Goal: Task Accomplishment & Management: Use online tool/utility

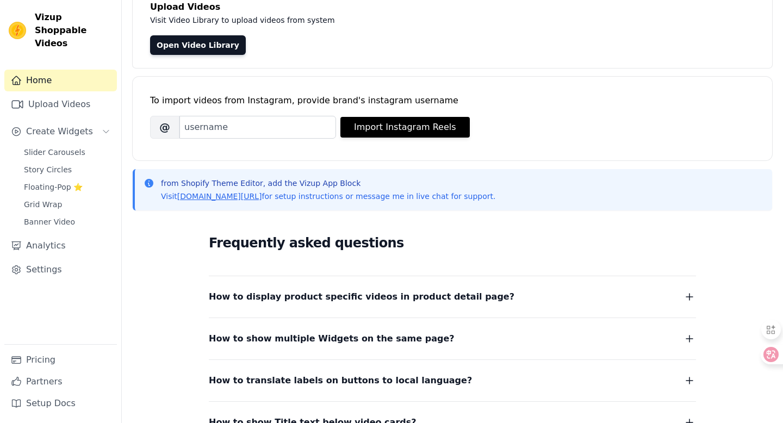
scroll to position [83, 0]
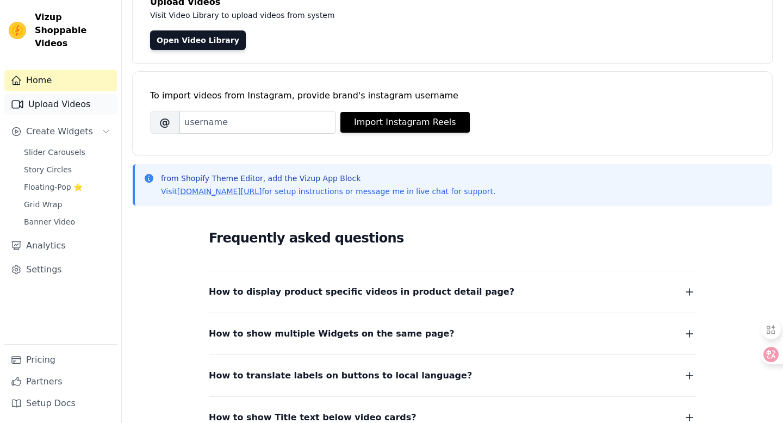
click at [61, 94] on link "Upload Videos" at bounding box center [60, 105] width 113 height 22
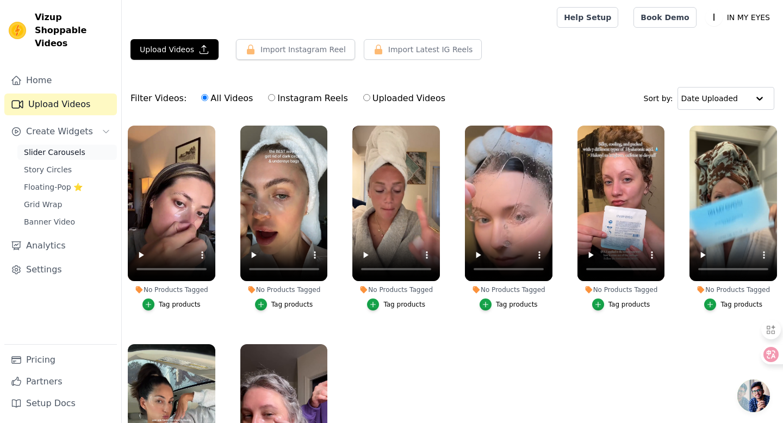
click at [59, 147] on span "Slider Carousels" at bounding box center [54, 152] width 61 height 11
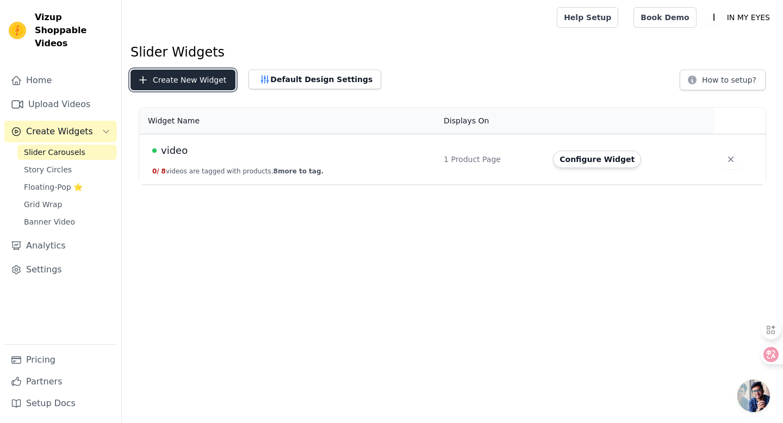
click at [189, 83] on button "Create New Widget" at bounding box center [182, 80] width 105 height 21
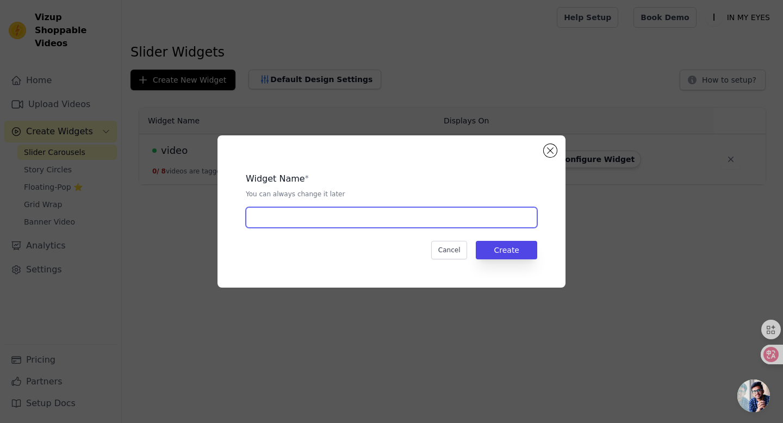
click at [300, 222] on input "text" at bounding box center [391, 217] width 291 height 21
click at [288, 217] on input "serum-kol videos" at bounding box center [391, 217] width 291 height 21
type input "serum-koc videos"
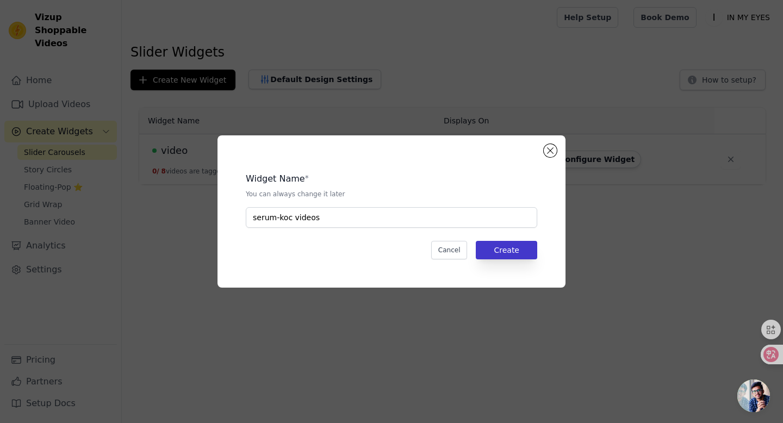
click at [518, 251] on button "Create" at bounding box center [506, 250] width 61 height 18
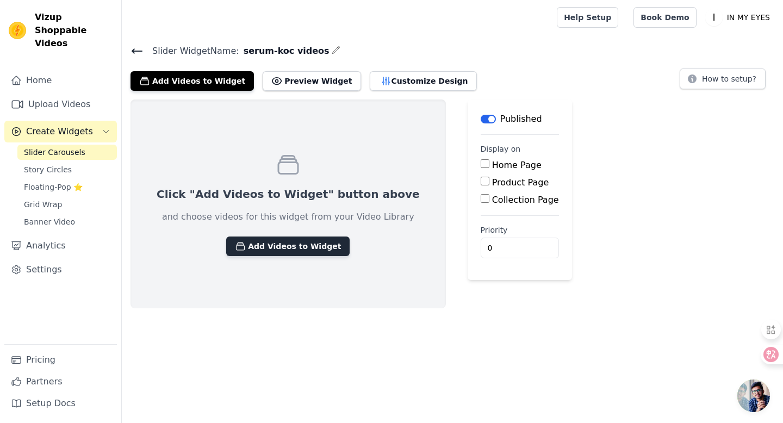
click at [277, 250] on button "Add Videos to Widget" at bounding box center [287, 246] width 123 height 20
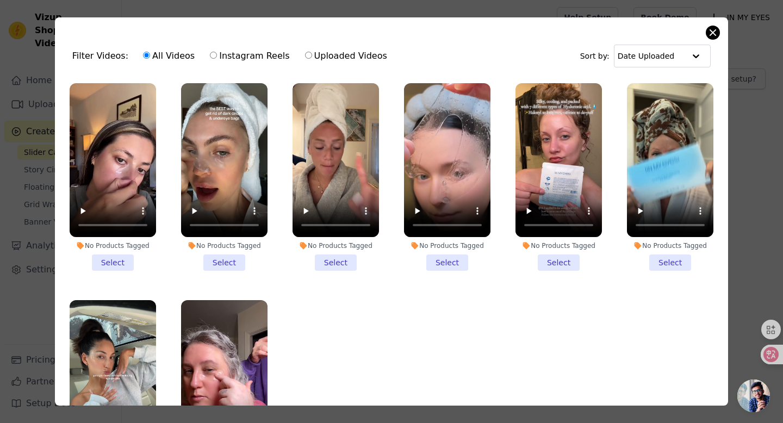
click at [713, 32] on button "Close modal" at bounding box center [712, 32] width 13 height 13
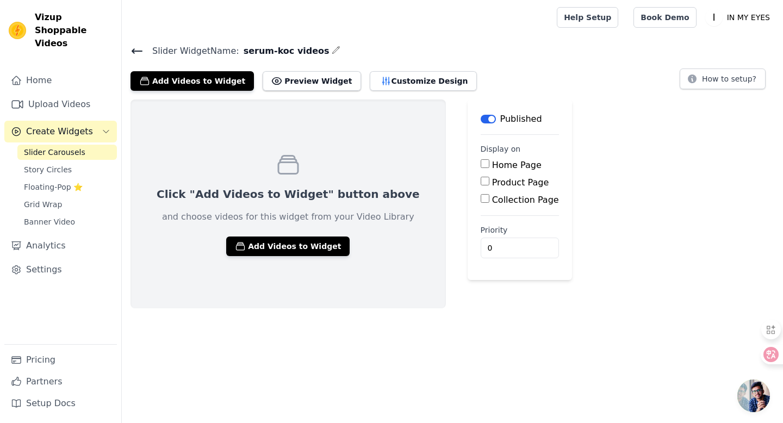
click at [481, 180] on input "Product Page" at bounding box center [485, 181] width 9 height 9
checkbox input "true"
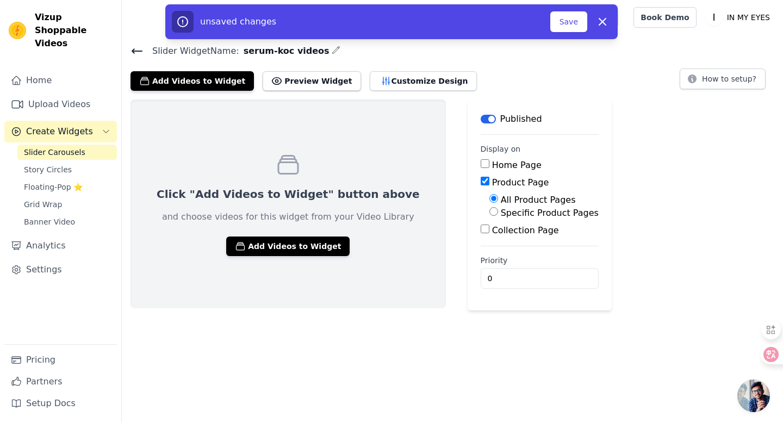
click at [489, 212] on input "Specific Product Pages" at bounding box center [493, 211] width 9 height 9
radio input "true"
click at [496, 242] on button "Select Products" at bounding box center [525, 237] width 73 height 18
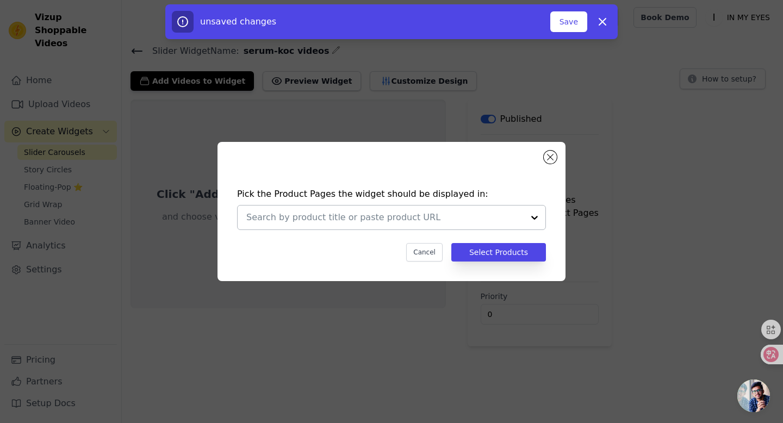
click at [532, 215] on div at bounding box center [535, 217] width 22 height 24
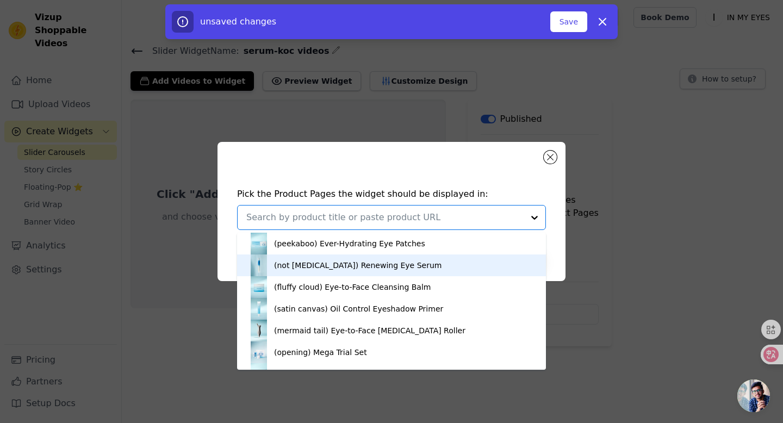
click at [402, 261] on div "(not retinol) Renewing Eye Serum" at bounding box center [391, 265] width 287 height 22
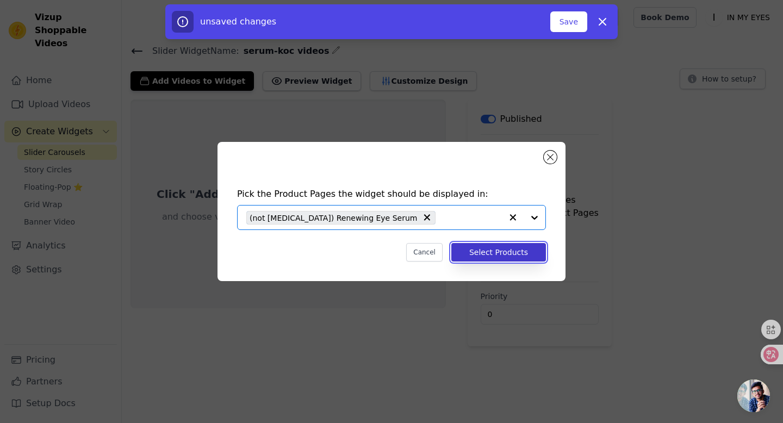
click at [499, 250] on button "Select Products" at bounding box center [498, 252] width 95 height 18
